Goal: Find specific page/section

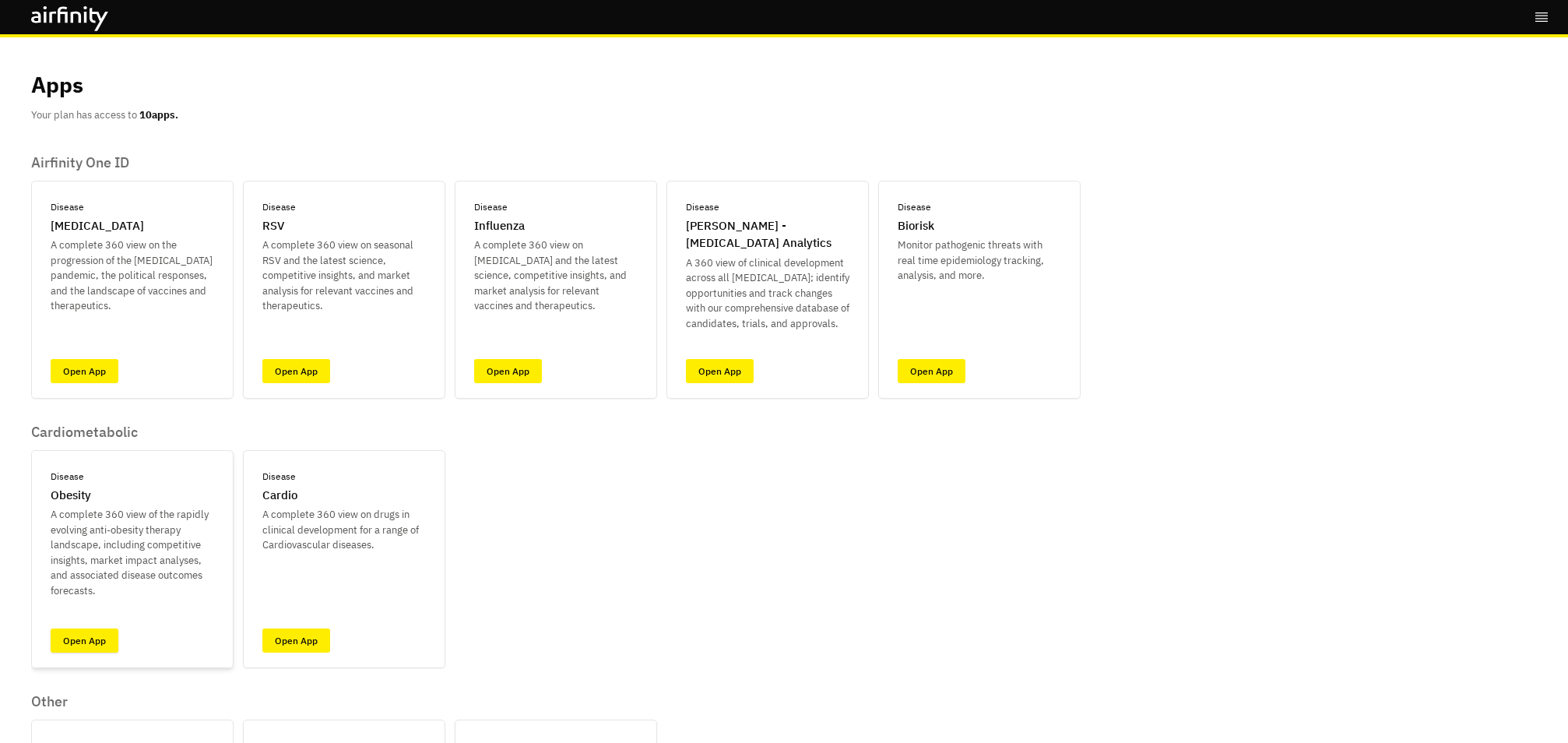
click at [83, 638] on link "Open App" at bounding box center [84, 641] width 68 height 24
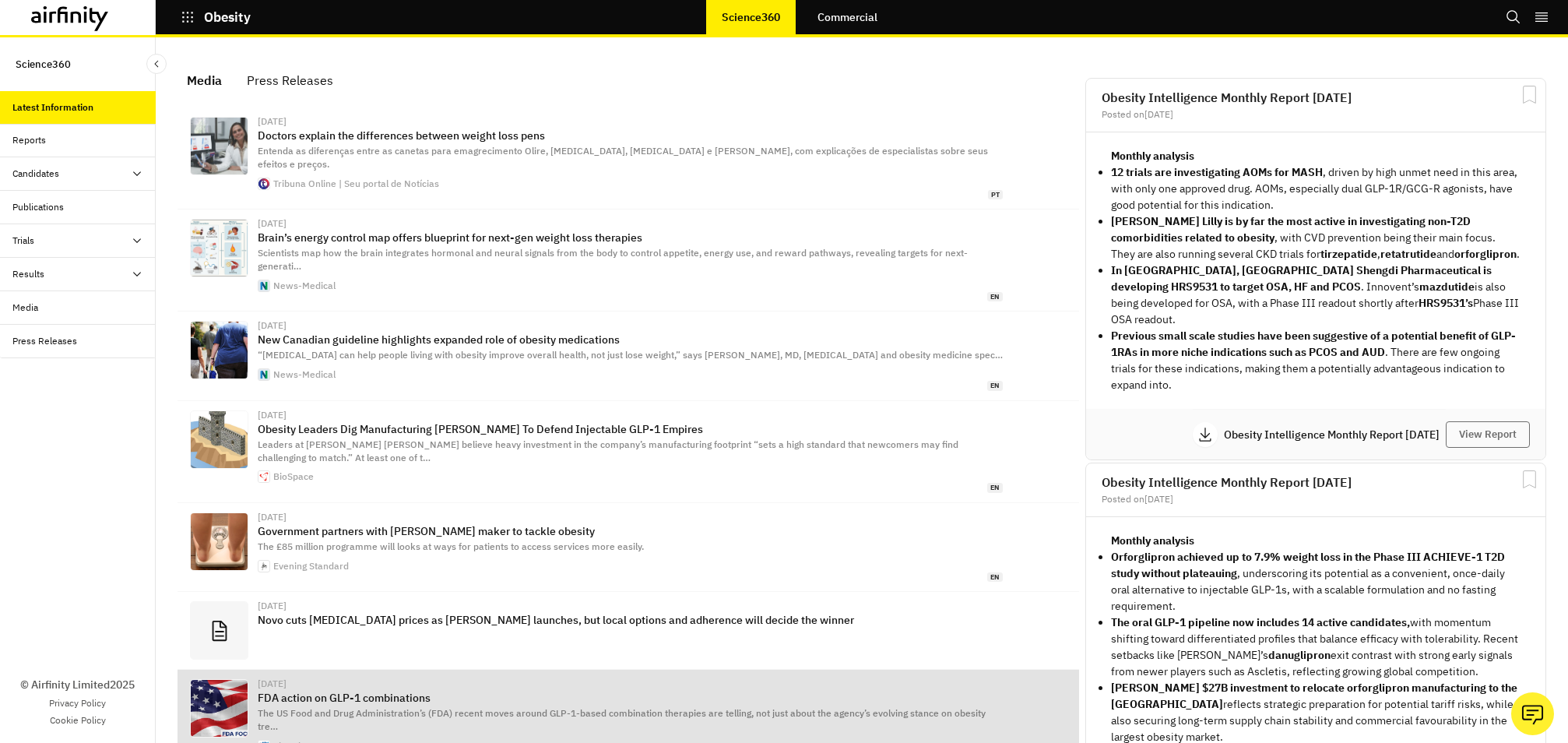
scroll to position [982, 467]
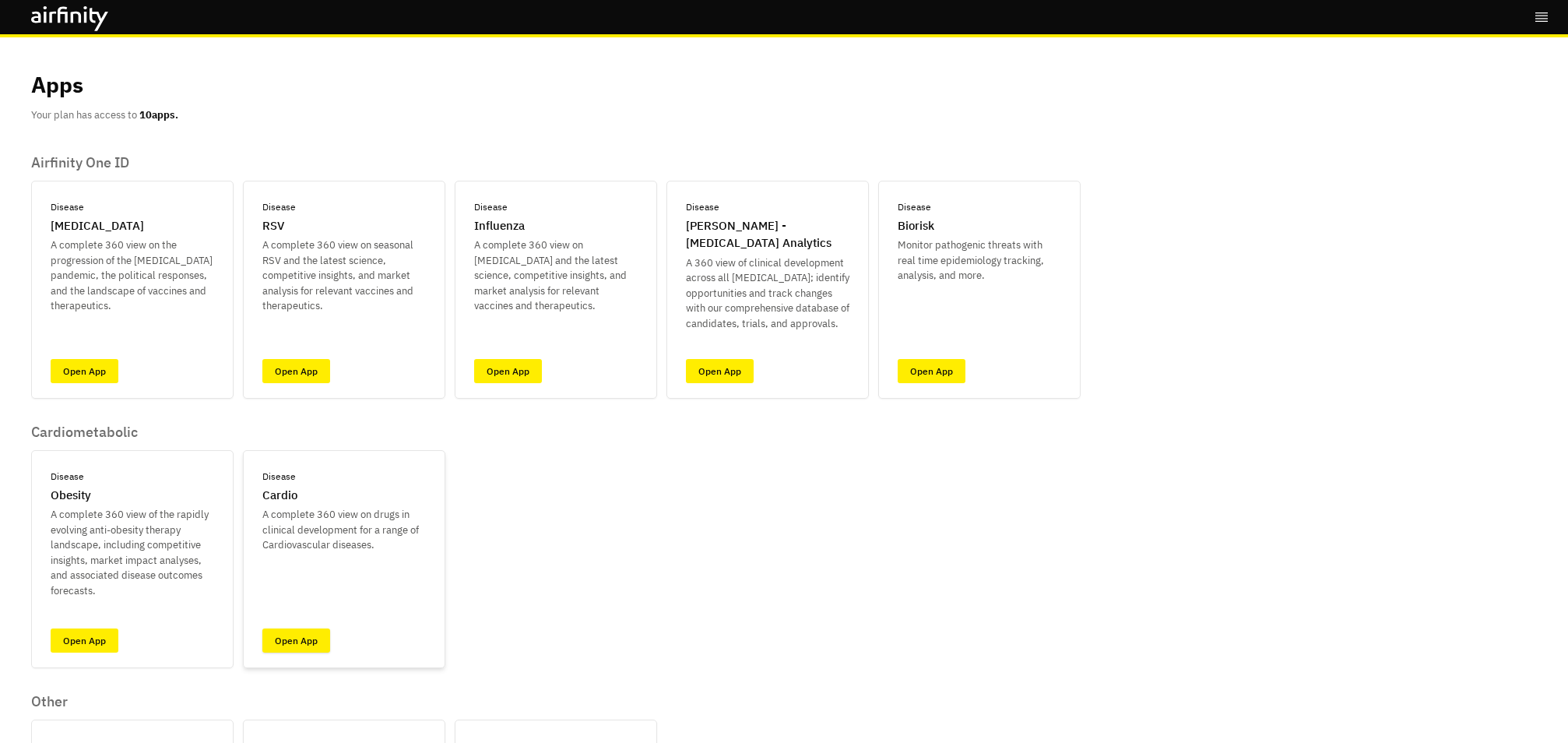
click at [293, 635] on link "Open App" at bounding box center [296, 641] width 68 height 24
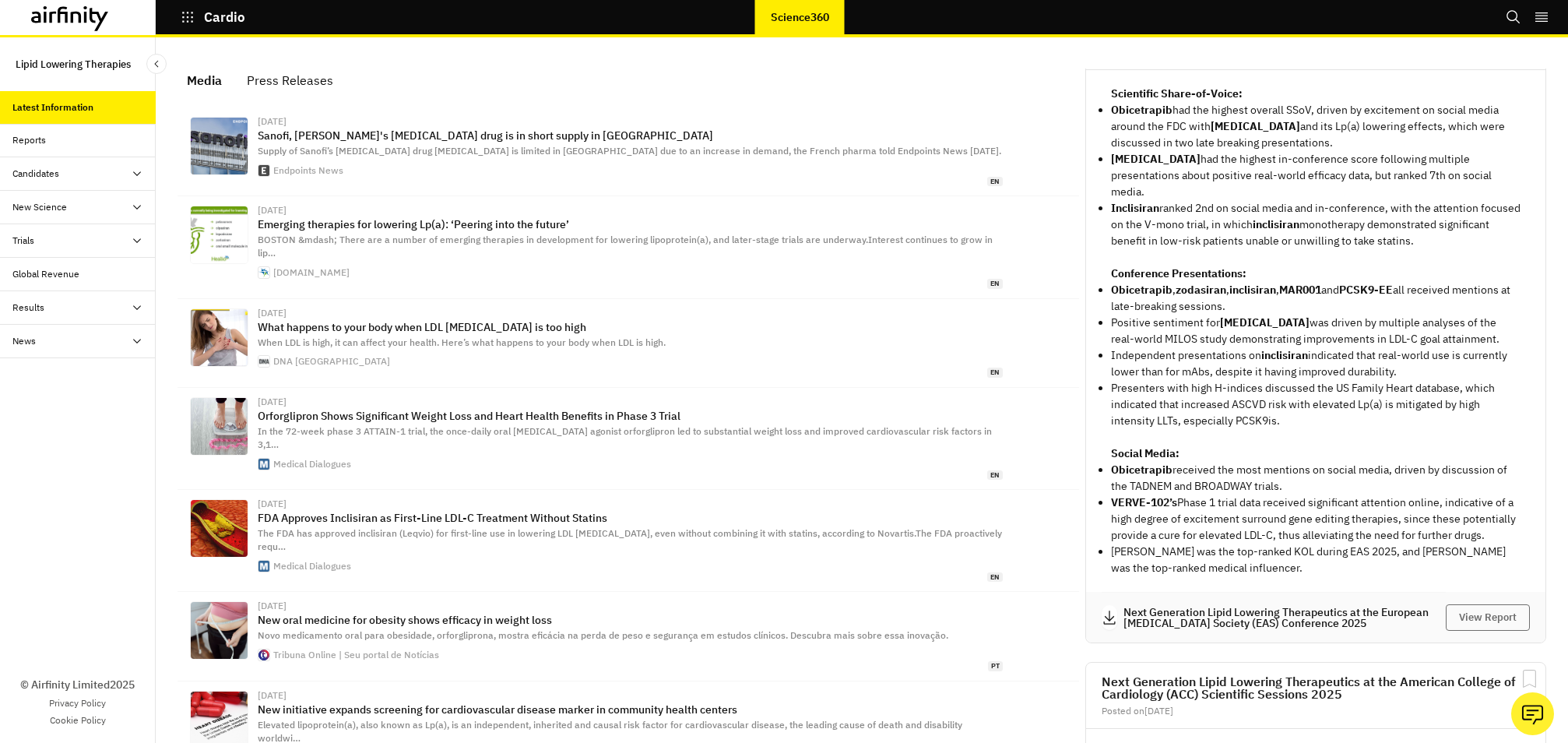
scroll to position [853, 0]
click at [1109, 616] on icon "grid" at bounding box center [1109, 616] width 12 height 14
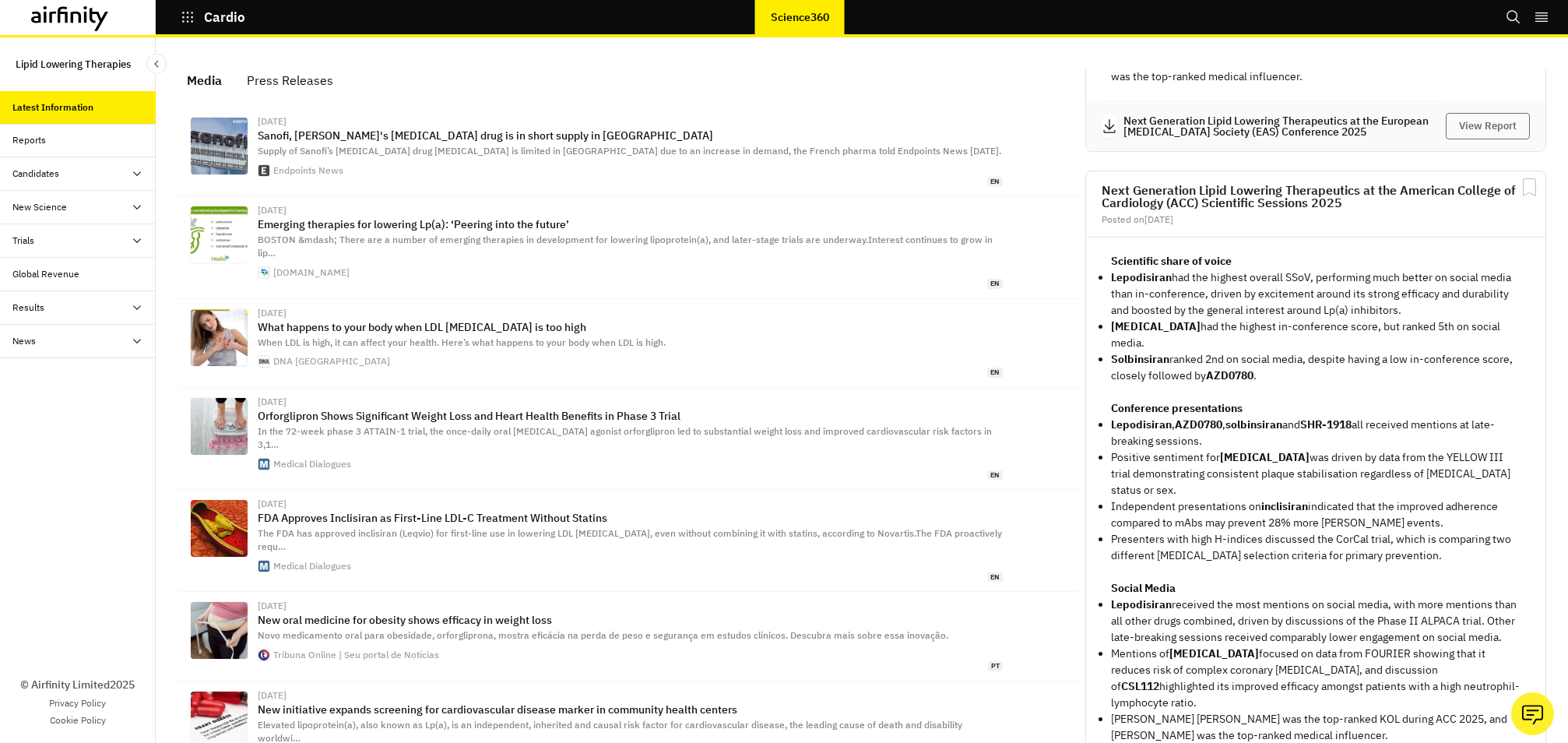
scroll to position [1442, 0]
